Goal: Task Accomplishment & Management: Use online tool/utility

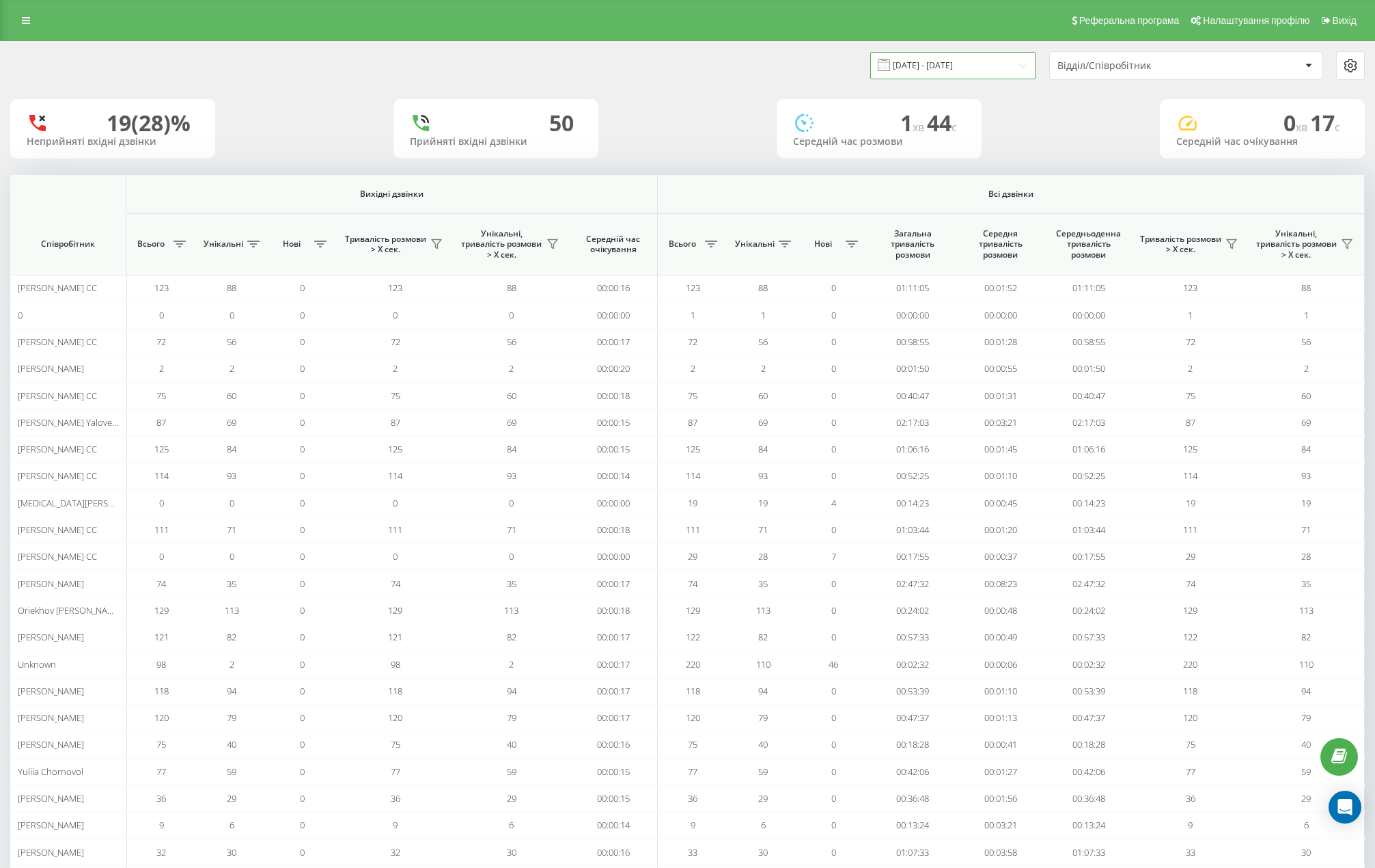
click at [997, 55] on input "[DATE] - [DATE]" at bounding box center [953, 65] width 165 height 26
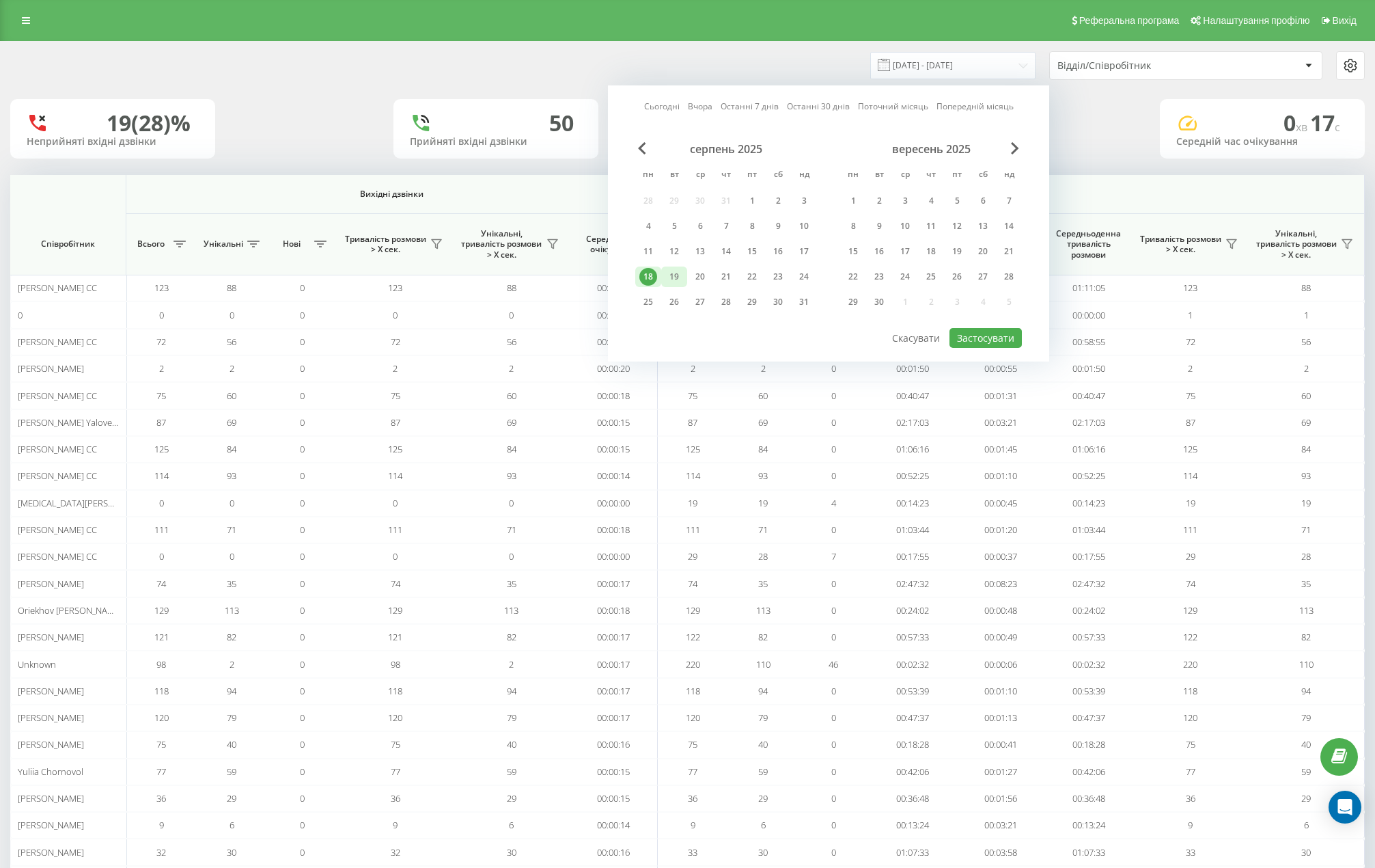
click at [669, 281] on div "19" at bounding box center [674, 277] width 18 height 18
click at [995, 347] on div "Сьогодні Вчора Останні 7 днів Останні 30 днів Поточний місяць Попередній місяць…" at bounding box center [829, 223] width 441 height 276
click at [1002, 337] on button "Застосувати" at bounding box center [985, 337] width 72 height 20
type input "[DATE] - [DATE]"
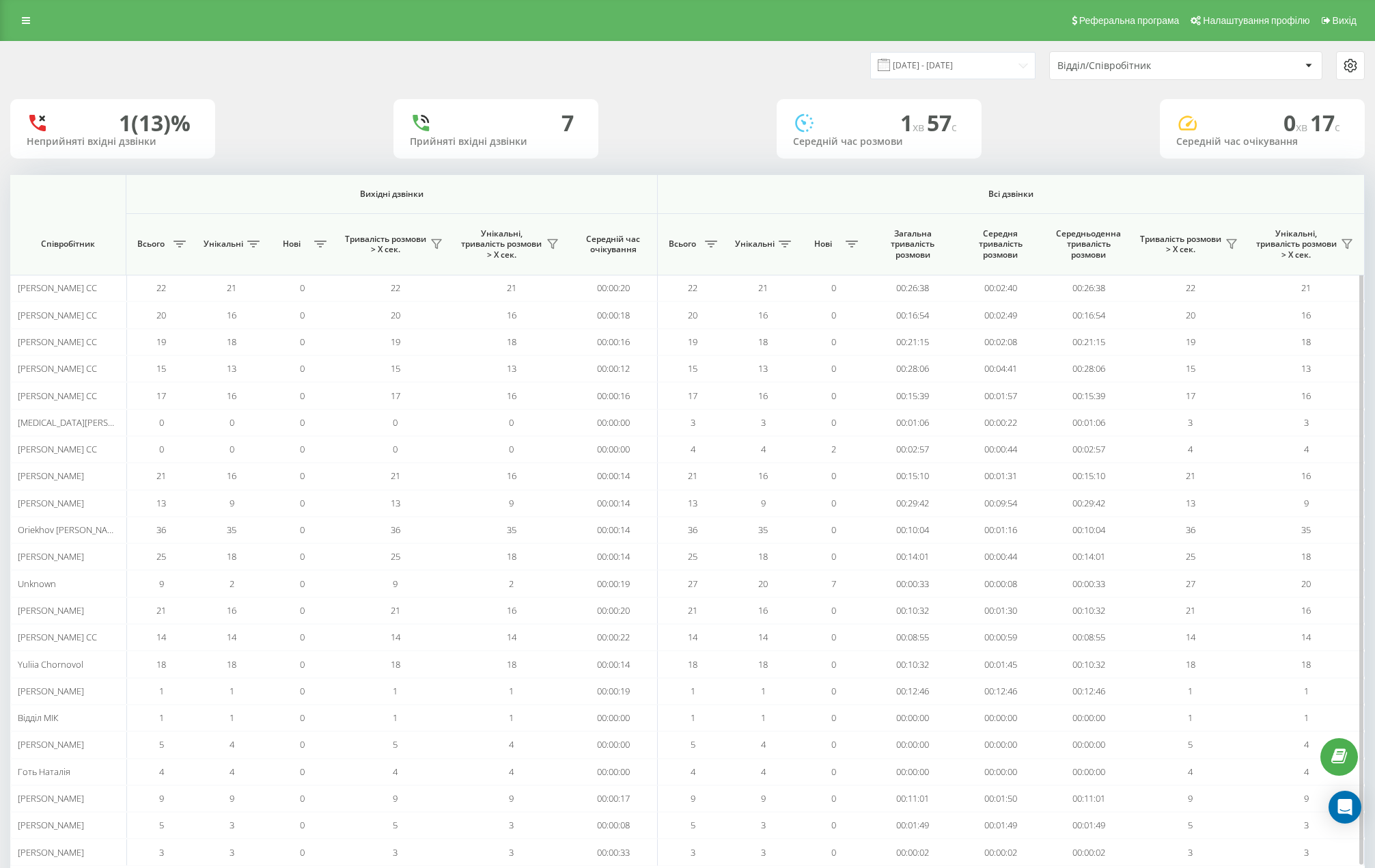
click at [168, 242] on span "Всього" at bounding box center [151, 244] width 37 height 11
click at [177, 245] on icon at bounding box center [179, 244] width 12 height 7
click at [198, 316] on div "Від меншого до більшого Від більшого до меншого" at bounding box center [229, 304] width 171 height 41
click at [201, 312] on label "Від більшого до меншого" at bounding box center [229, 309] width 153 height 11
radio input "true"
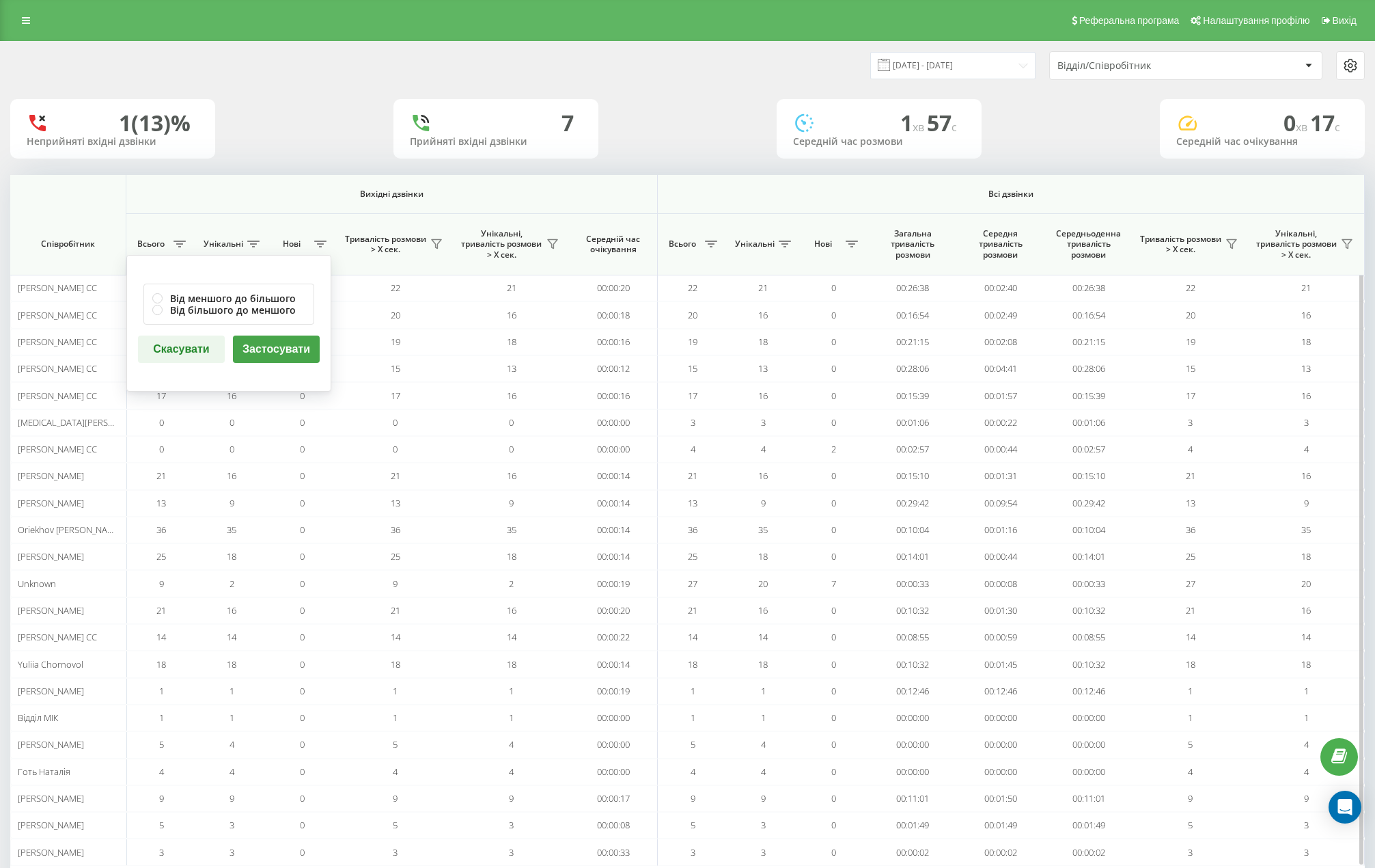
click at [296, 354] on button "Застосувати" at bounding box center [276, 349] width 87 height 27
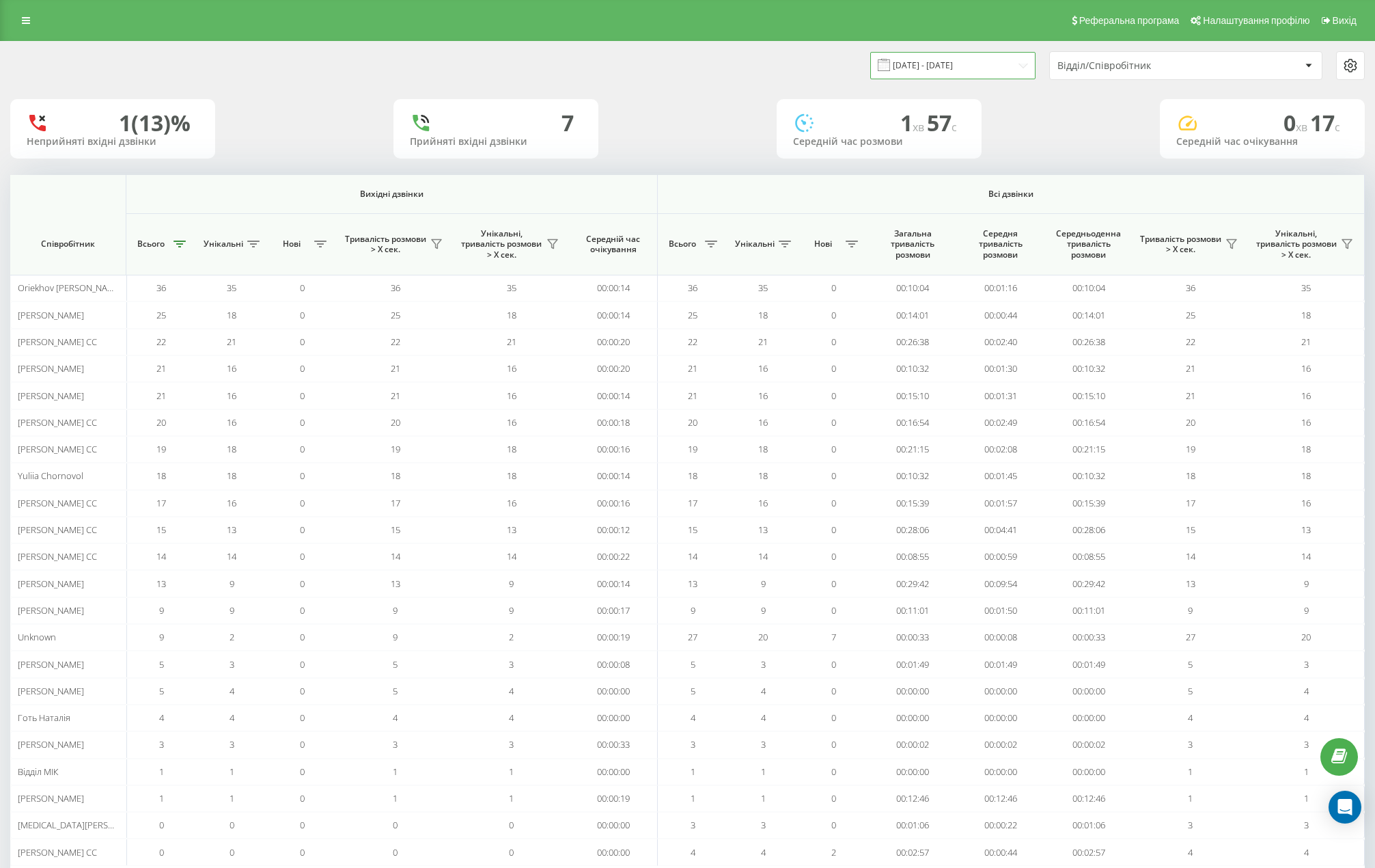
click at [987, 76] on input "[DATE] - [DATE]" at bounding box center [953, 65] width 165 height 26
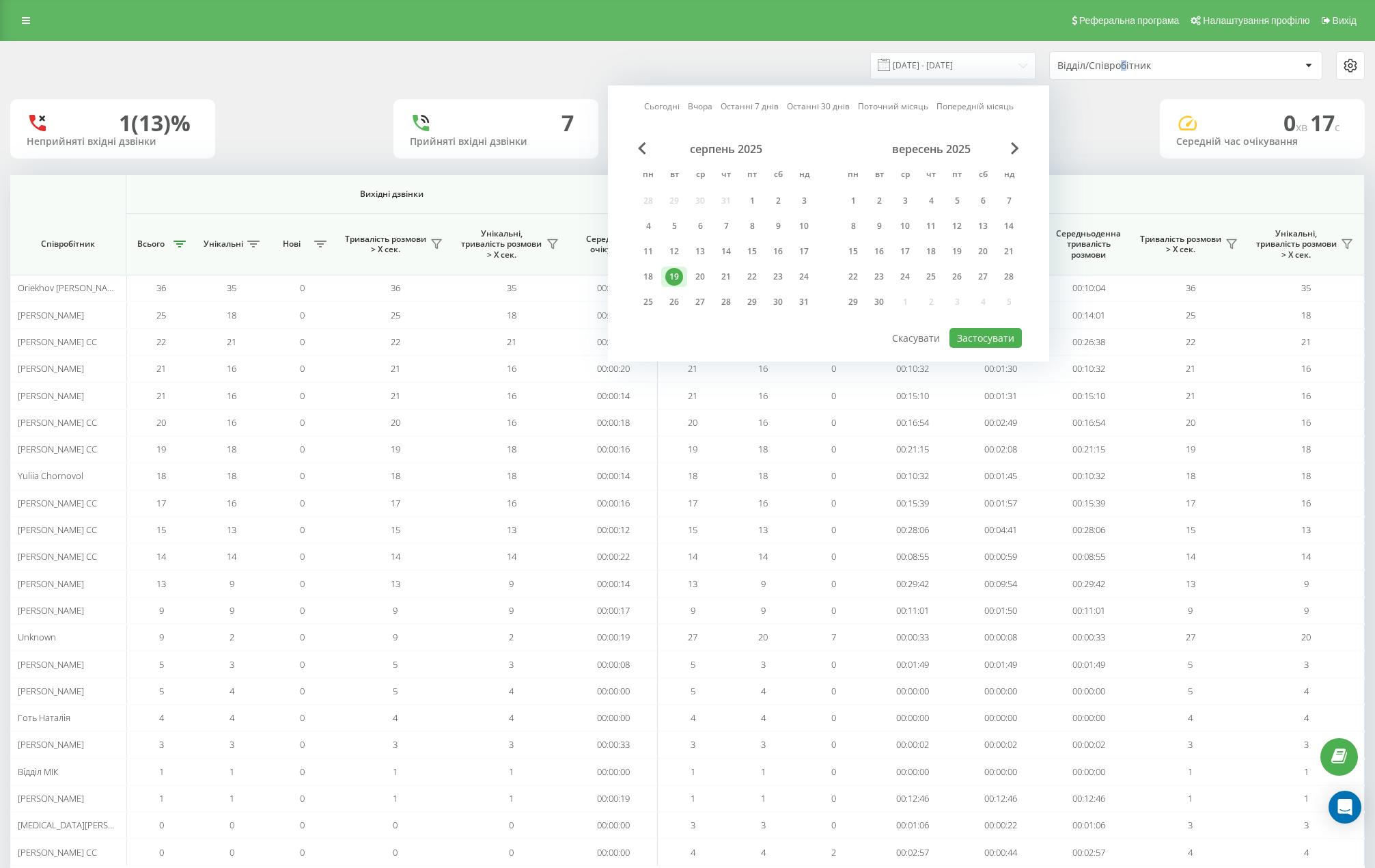
click at [1123, 73] on div "Відділ/Співробітник" at bounding box center [1186, 65] width 272 height 27
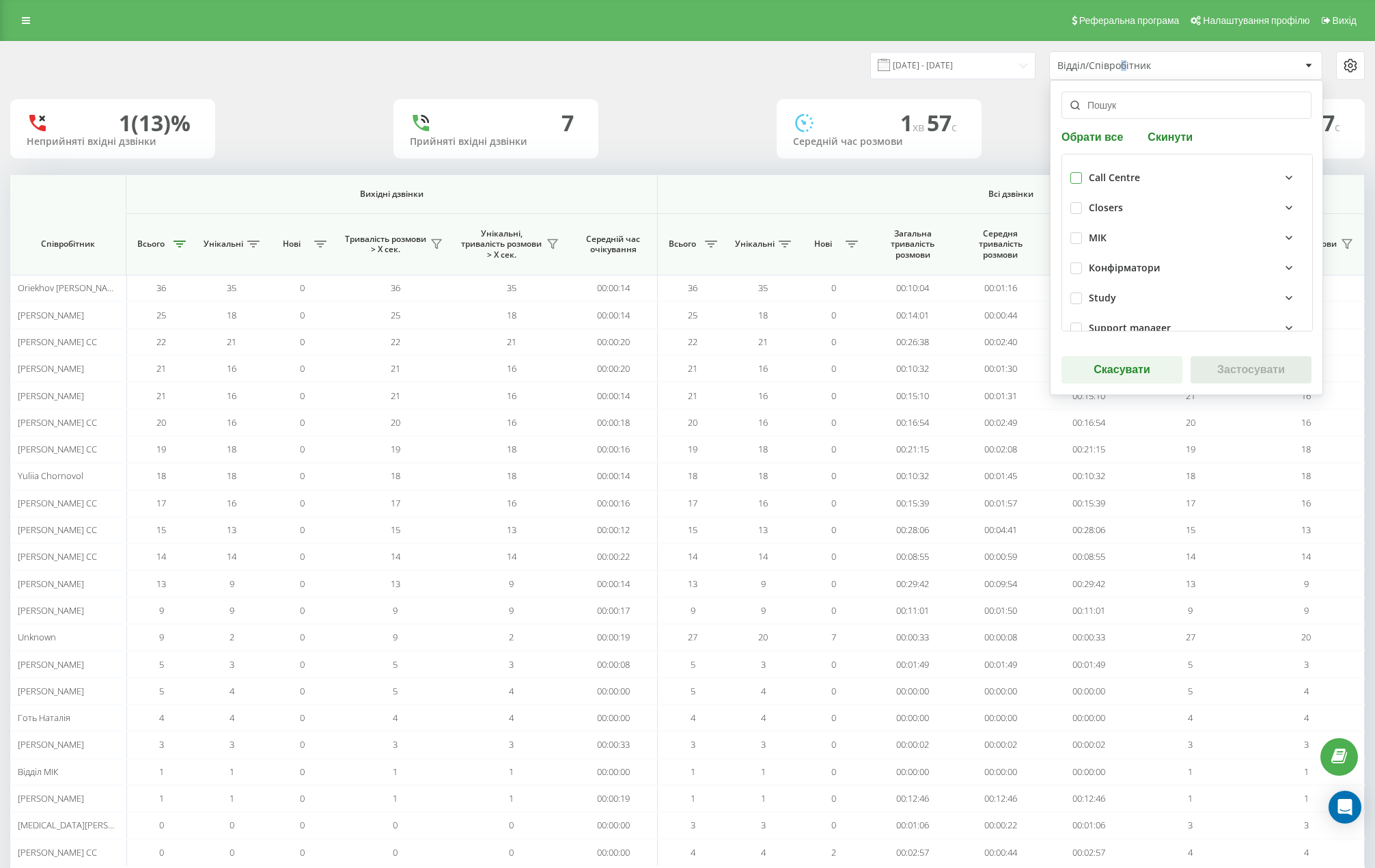
click at [1073, 172] on label at bounding box center [1076, 172] width 11 height 0
checkbox input "true"
click at [1241, 370] on button "Застосувати" at bounding box center [1250, 369] width 121 height 27
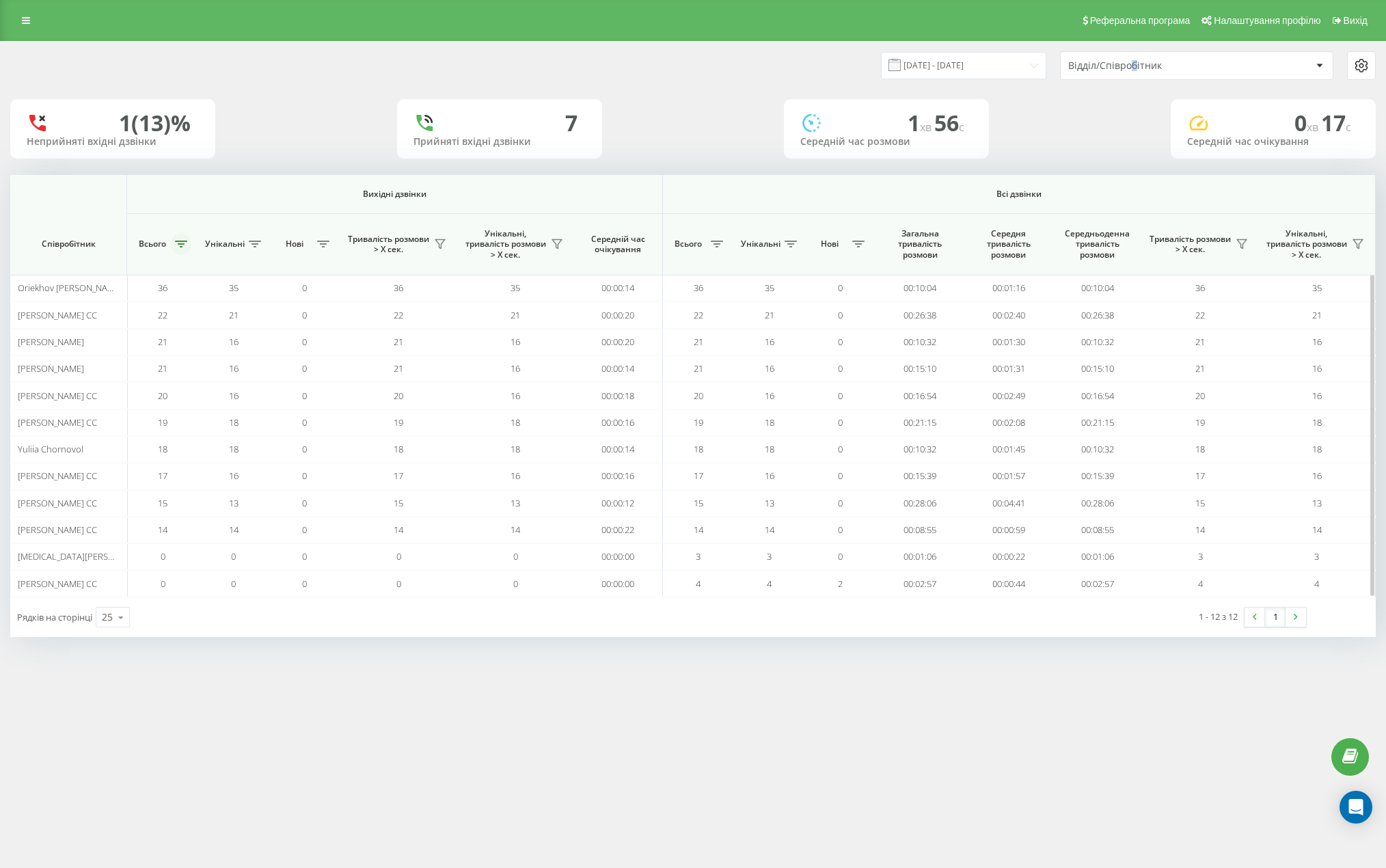
click at [182, 254] on button at bounding box center [181, 244] width 21 height 22
click at [285, 345] on button "Застосувати" at bounding box center [277, 349] width 87 height 27
click at [185, 248] on button at bounding box center [181, 244] width 21 height 22
click at [260, 342] on button "Застосувати" at bounding box center [277, 349] width 87 height 27
click at [184, 243] on icon at bounding box center [181, 244] width 12 height 7
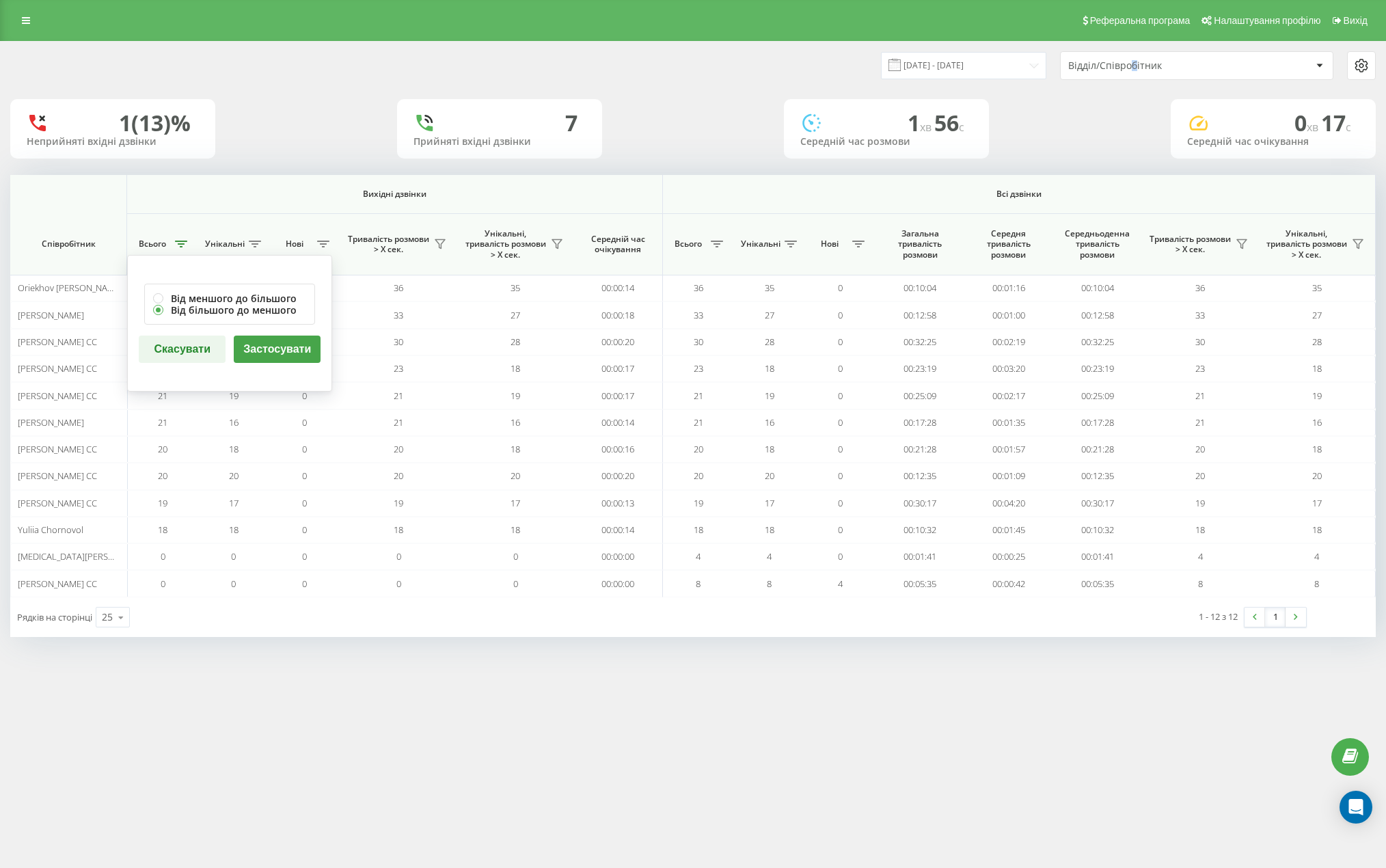
click at [253, 356] on button "Застосувати" at bounding box center [277, 349] width 87 height 27
click at [174, 248] on button at bounding box center [181, 244] width 21 height 22
click at [243, 350] on button "Застосувати" at bounding box center [277, 349] width 87 height 27
click at [178, 243] on icon at bounding box center [181, 244] width 12 height 7
click at [247, 336] on button "Застосувати" at bounding box center [277, 349] width 87 height 27
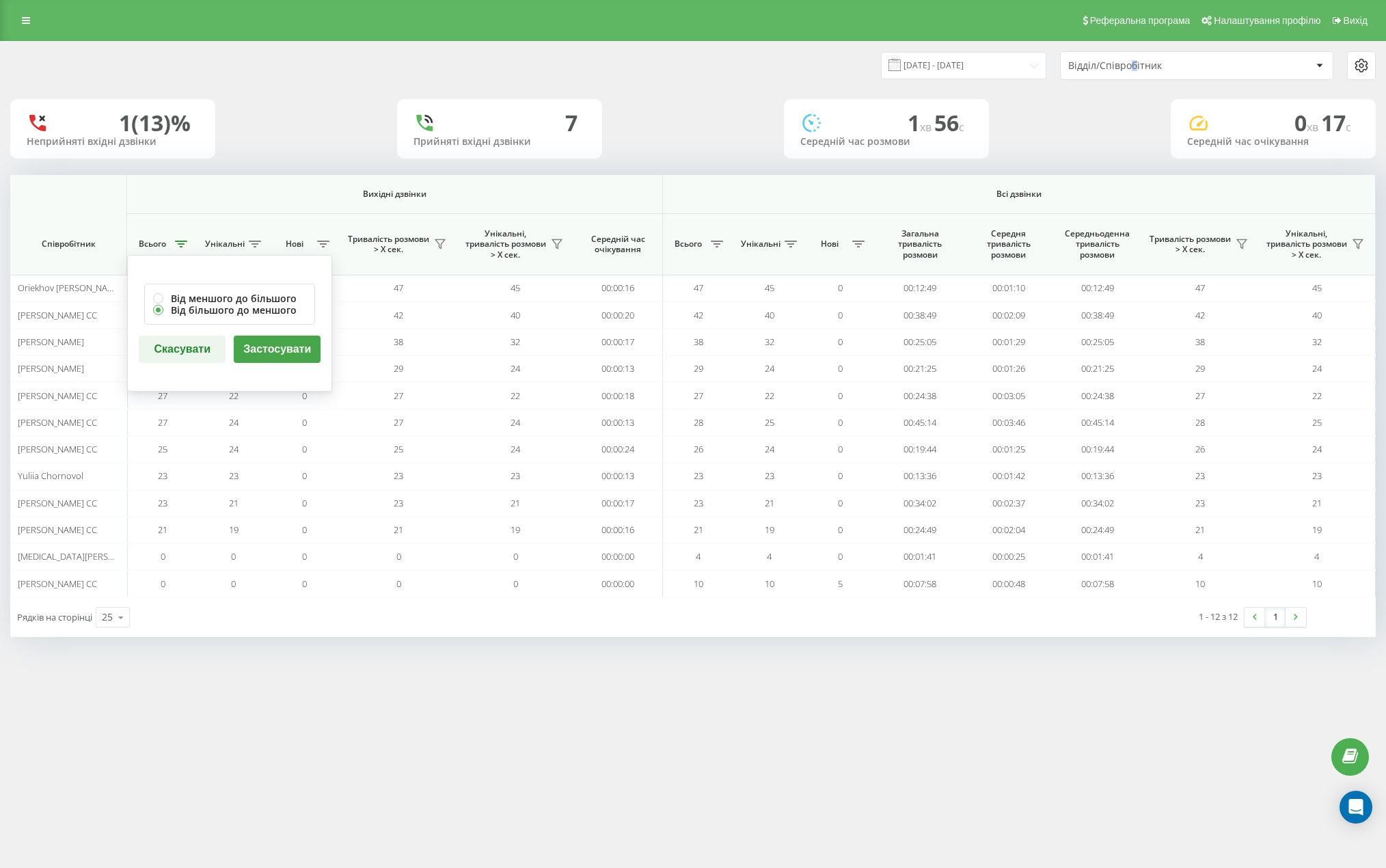
click at [0, 0] on div at bounding box center [0, 0] width 0 height 0
click at [188, 246] on icon at bounding box center [181, 244] width 12 height 7
click at [272, 352] on button "Застосувати" at bounding box center [277, 349] width 87 height 27
click at [183, 249] on button at bounding box center [181, 244] width 21 height 22
click at [286, 356] on button "Застосувати" at bounding box center [277, 349] width 87 height 27
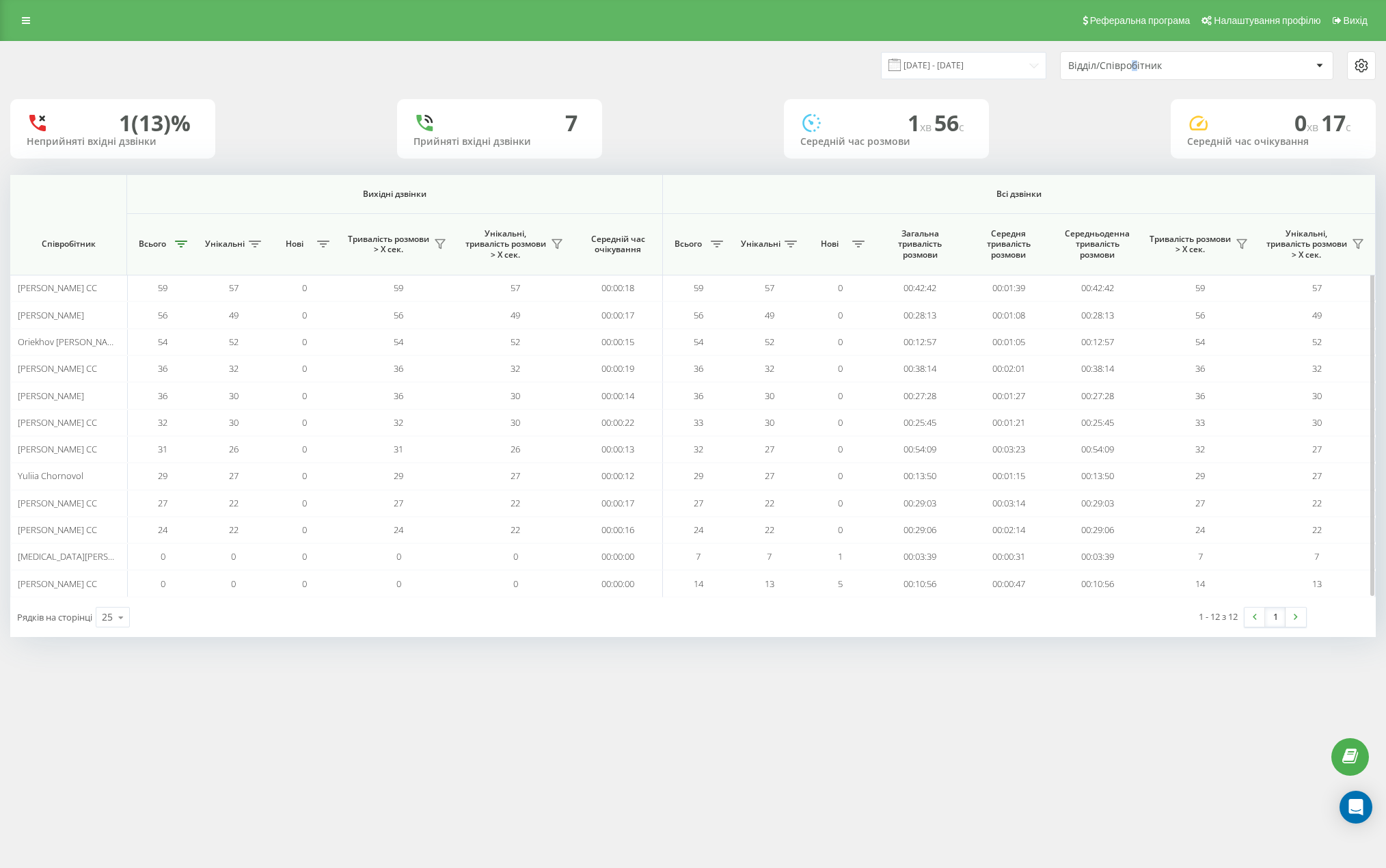
drag, startPoint x: 185, startPoint y: 245, endPoint x: 191, endPoint y: 252, distance: 9.2
click at [185, 246] on icon at bounding box center [181, 244] width 12 height 7
click at [299, 359] on button "Застосувати" at bounding box center [277, 349] width 87 height 27
click at [187, 241] on icon at bounding box center [181, 244] width 12 height 7
click at [261, 344] on button "Застосувати" at bounding box center [277, 349] width 87 height 27
